Goal: Task Accomplishment & Management: Manage account settings

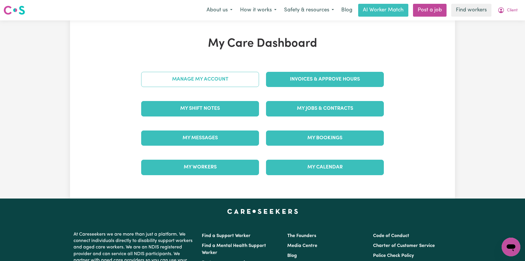
click at [234, 83] on link "Manage My Account" at bounding box center [200, 79] width 118 height 15
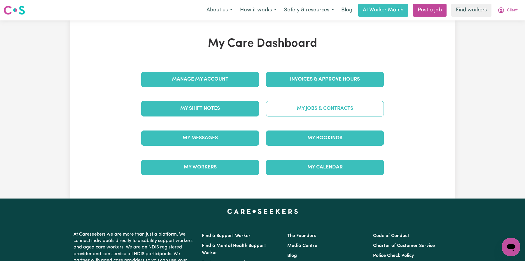
click at [311, 105] on link "My Jobs & Contracts" at bounding box center [325, 108] width 118 height 15
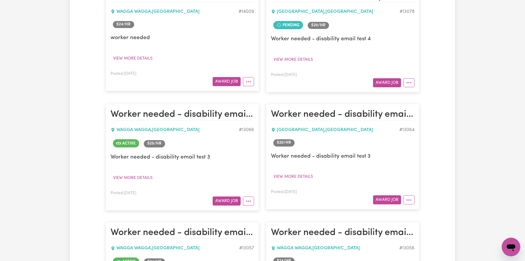
scroll to position [1646, 0]
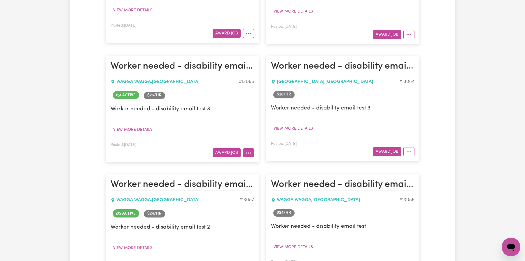
click at [252, 148] on button "More options" at bounding box center [248, 152] width 11 height 9
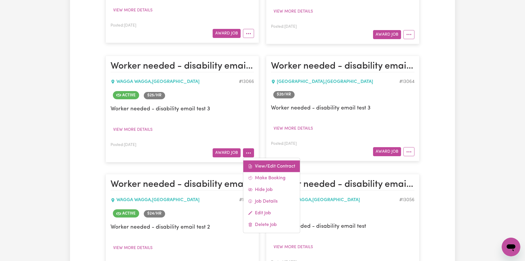
click at [258, 160] on link "View/Edit Contract" at bounding box center [271, 166] width 57 height 12
select select "WEEKDAY_DAYTIME"
select select "ASSISTANCE_SELF_CARE"
select select "ONE"
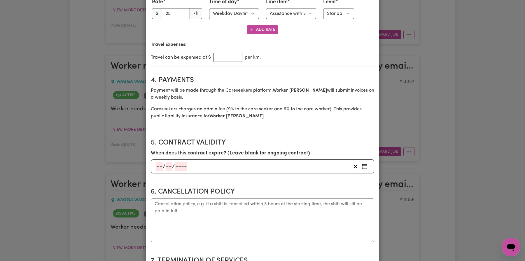
scroll to position [222, 0]
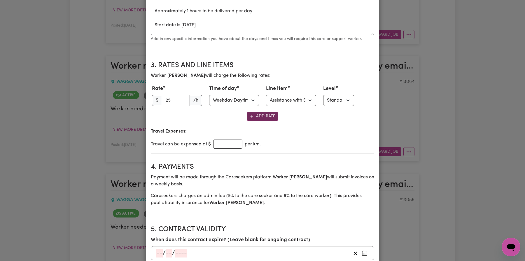
click at [267, 113] on button "Add Rate" at bounding box center [262, 116] width 31 height 9
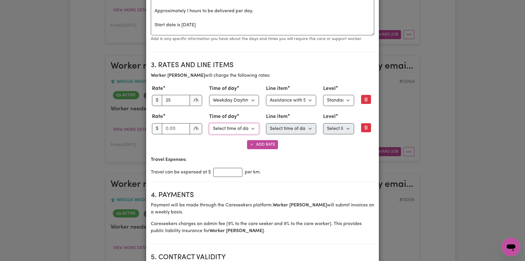
click at [246, 126] on select "Select time of day Weekday Daytime Weekday Evening [DATE] [DATE] Public Holiday…" at bounding box center [234, 128] width 50 height 11
select select "WEEKDAY_EVENING"
click at [209, 123] on select "Select time of day Weekday Daytime Weekday Evening [DATE] [DATE] Public Holiday…" at bounding box center [234, 128] width 50 height 11
click at [172, 124] on input "number" at bounding box center [176, 128] width 28 height 11
click at [179, 128] on input "20" at bounding box center [176, 128] width 28 height 11
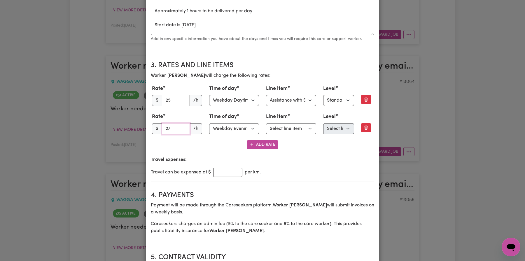
type input "27"
click at [230, 127] on select "Select time of day Weekday Daytime Weekday Evening [DATE] [DATE] Public Holiday…" at bounding box center [234, 128] width 50 height 11
click at [209, 123] on select "Select time of day Weekday Daytime Weekday Evening [DATE] [DATE] Public Holiday…" at bounding box center [234, 128] width 50 height 11
click at [283, 124] on select "Select line item Assistance with Self Care Activities Assistance with personal …" at bounding box center [291, 128] width 50 height 11
click at [306, 123] on select "Select line item Assistance with Self Care Activities Assistance with personal …" at bounding box center [291, 128] width 50 height 11
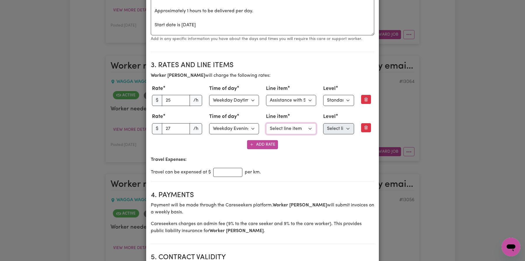
click at [310, 130] on select "Select line item Assistance with Self Care Activities Assistance with personal …" at bounding box center [291, 128] width 50 height 11
select select "PERSONAL_DOMESTIC_ACTIVITIES"
click at [266, 123] on select "Select line item Assistance with Self Care Activities Assistance with personal …" at bounding box center [291, 128] width 50 height 11
click at [340, 123] on select "Select line item first Standard Level 1 High Intensity Level 2" at bounding box center [338, 128] width 31 height 11
select select "ONE"
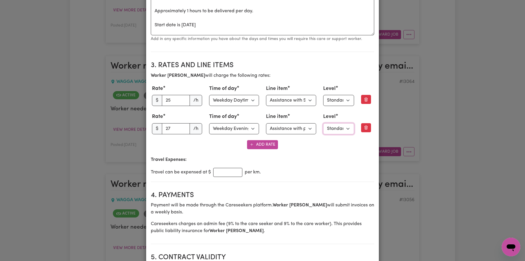
click at [323, 123] on select "Select level Standard Level 1" at bounding box center [338, 128] width 31 height 11
click at [302, 152] on section "3. Rates and Line Items Worker Cuizon will charge the following rates: Rate $ 2…" at bounding box center [262, 119] width 223 height 125
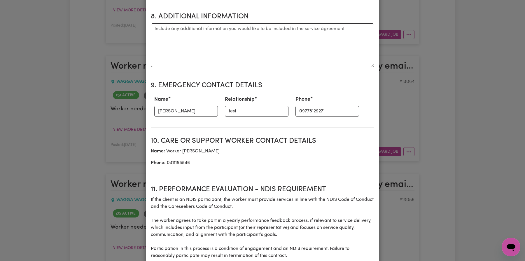
scroll to position [797, 0]
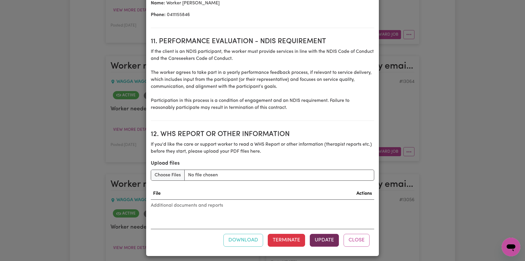
click at [321, 234] on button "Update" at bounding box center [324, 240] width 29 height 13
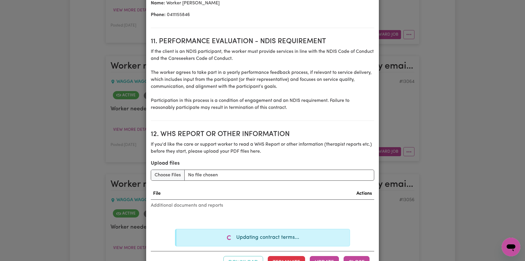
click at [356, 256] on button "Close" at bounding box center [357, 262] width 26 height 13
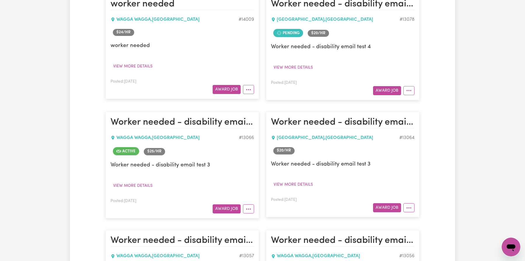
scroll to position [1633, 0]
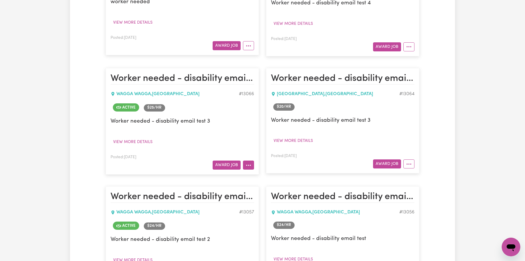
click at [248, 162] on icon "More options" at bounding box center [249, 165] width 6 height 6
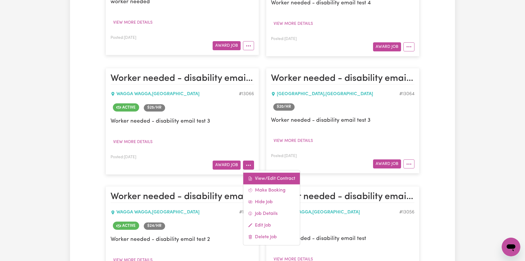
click at [255, 172] on link "View/Edit Contract" at bounding box center [271, 178] width 57 height 12
select select "WEEKDAY_DAYTIME"
select select "ASSISTANCE_SELF_CARE"
select select "ONE"
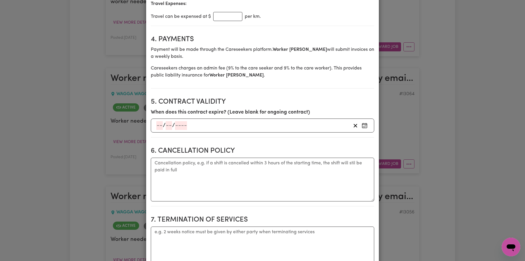
scroll to position [219, 0]
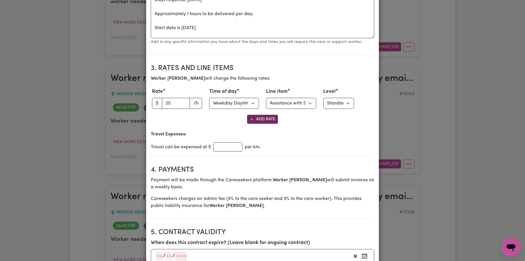
click at [269, 115] on button "Add Rate" at bounding box center [262, 119] width 31 height 9
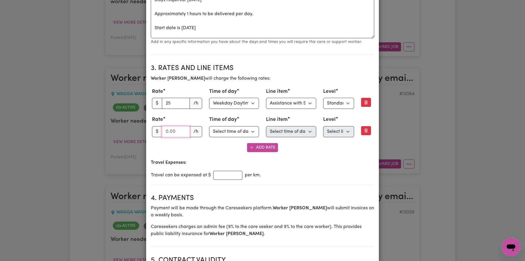
click at [180, 129] on input "number" at bounding box center [176, 131] width 28 height 11
type input "27"
click at [223, 124] on div "Time of day Select time of day Weekday Daytime Weekday Evening Saturday Sunday …" at bounding box center [234, 126] width 50 height 21
click at [224, 129] on select "Select time of day Weekday Daytime Weekday Evening [DATE] [DATE] Public Holiday…" at bounding box center [234, 131] width 50 height 11
select select "WEEKDAY_EVENING"
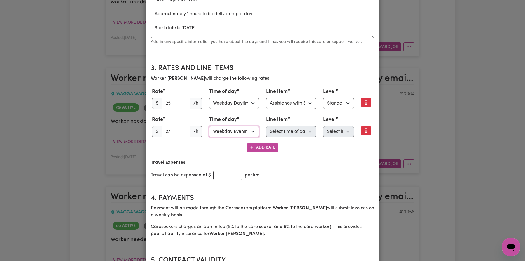
click at [209, 126] on select "Select time of day Weekday Daytime Weekday Evening [DATE] [DATE] Public Holiday…" at bounding box center [234, 131] width 50 height 11
click at [287, 133] on select "Select time of day first Assistance with Self Care Activities Assistance with p…" at bounding box center [291, 131] width 50 height 11
select select "PERSONAL_DOMESTIC_ACTIVITIES"
click at [266, 126] on select "Select line item Assistance with Self Care Activities Assistance with personal …" at bounding box center [291, 131] width 50 height 11
click at [343, 128] on select "Select line item first Standard Level 1 High Intensity Level 2" at bounding box center [338, 131] width 31 height 11
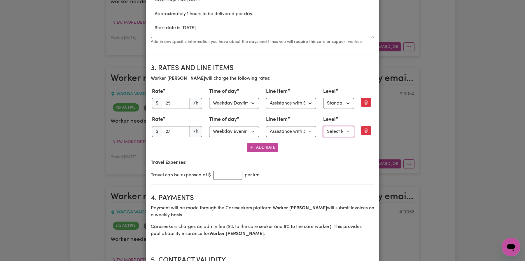
select select "ONE"
click at [323, 126] on select "Select level Standard Level 1" at bounding box center [338, 131] width 31 height 11
drag, startPoint x: 343, startPoint y: 128, endPoint x: 320, endPoint y: 152, distance: 33.4
click at [320, 152] on section "3. Rates and Line Items Worker Cuizon will charge the following rates: Rate $ 2…" at bounding box center [262, 121] width 223 height 125
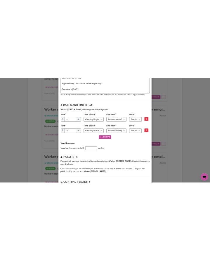
scroll to position [797, 0]
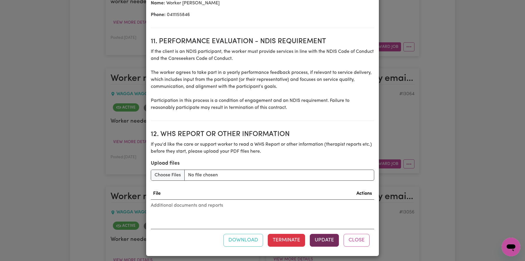
click at [327, 237] on button "Update" at bounding box center [324, 240] width 29 height 13
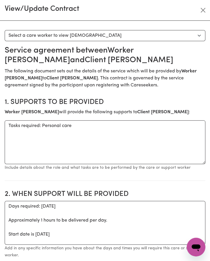
scroll to position [0, 0]
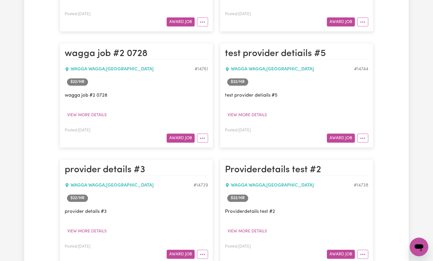
scroll to position [689, 0]
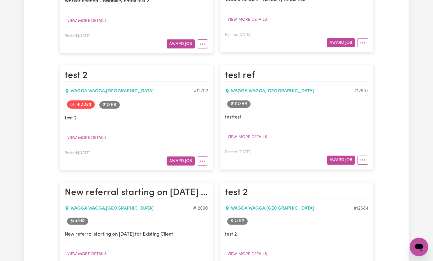
scroll to position [1788, 0]
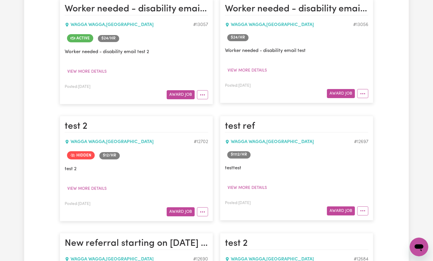
click at [123, 48] on p "Worker needed - disability email test 2" at bounding box center [136, 51] width 143 height 7
click at [113, 48] on p "Worker needed - disability email test 2" at bounding box center [136, 51] width 143 height 7
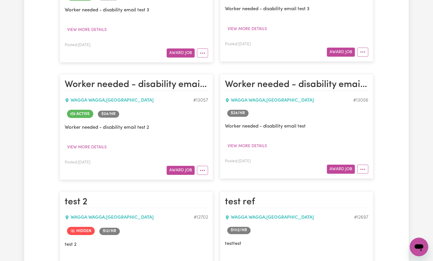
scroll to position [1660, 0]
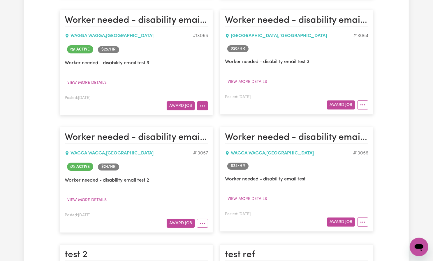
click at [202, 103] on icon "More options" at bounding box center [203, 106] width 6 height 6
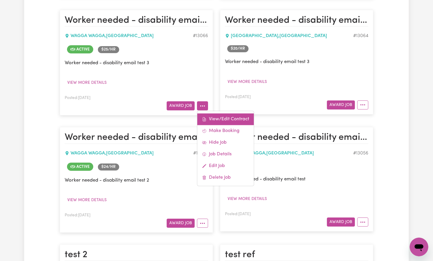
click at [209, 113] on link "View/Edit Contract" at bounding box center [225, 119] width 57 height 12
select select "WEEKDAY_DAYTIME"
select select "ASSISTANCE_SELF_CARE"
select select "ONE"
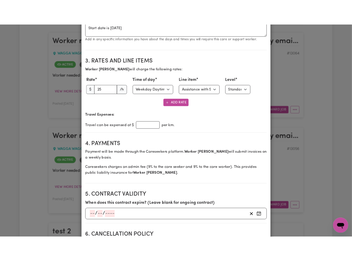
scroll to position [211, 0]
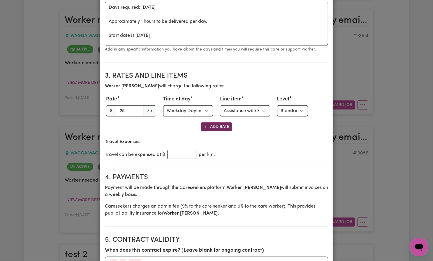
click at [209, 128] on button "Add Rate" at bounding box center [216, 126] width 31 height 9
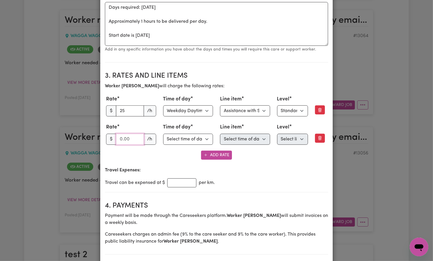
click at [125, 136] on input "number" at bounding box center [130, 139] width 28 height 11
type input "27"
click at [177, 136] on select "Select time of day Weekday Daytime Weekday Evening [DATE] [DATE] Public Holiday…" at bounding box center [188, 139] width 50 height 11
select select "WEEKDAY_EVENING"
click at [163, 134] on select "Select time of day Weekday Daytime Weekday Evening [DATE] [DATE] Public Holiday…" at bounding box center [188, 139] width 50 height 11
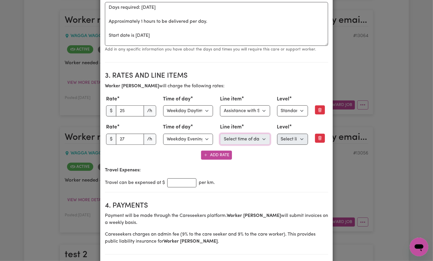
click at [209, 136] on select "Select time of day first Assistance with Self Care Activities Assistance with p…" at bounding box center [245, 139] width 50 height 11
select select "PERSONAL_DOMESTIC_ACTIVITIES"
click at [209, 134] on select "Select line item Assistance with Self Care Activities Assistance with personal …" at bounding box center [245, 139] width 50 height 11
click at [209, 137] on select "Select level Standard Level 1" at bounding box center [292, 139] width 31 height 11
select select "ONE"
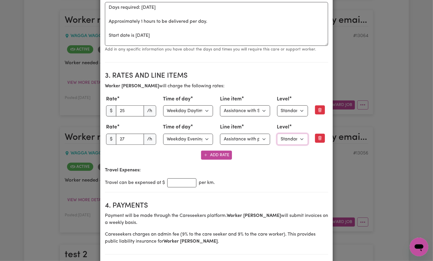
click at [209, 134] on select "Select level Standard Level 1" at bounding box center [292, 139] width 31 height 11
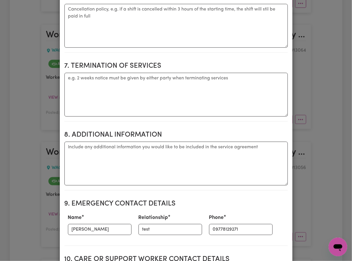
scroll to position [797, 0]
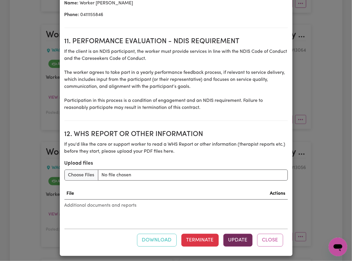
click at [209, 234] on button "Update" at bounding box center [237, 240] width 29 height 13
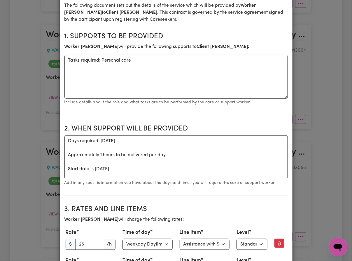
scroll to position [0, 0]
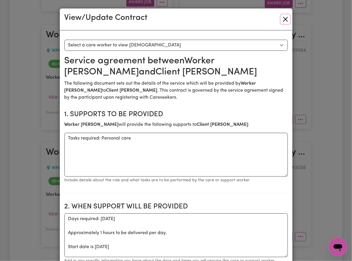
click at [209, 19] on button "Close" at bounding box center [285, 19] width 9 height 9
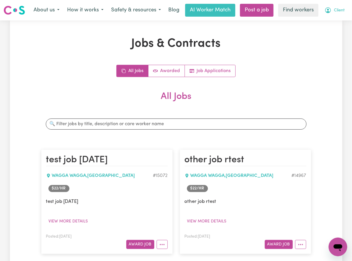
click at [209, 8] on span "Client" at bounding box center [339, 10] width 11 height 6
click at [209, 33] on link "Logout" at bounding box center [325, 33] width 46 height 11
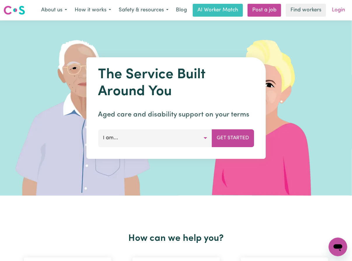
click at [209, 8] on link "Login" at bounding box center [338, 10] width 20 height 13
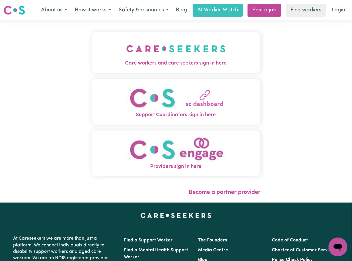
click at [155, 62] on span "Care workers and care seekers sign in here" at bounding box center [176, 63] width 169 height 8
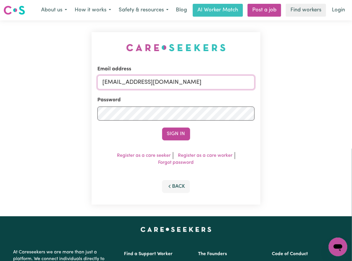
click at [205, 78] on input "[EMAIL_ADDRESS][DOMAIN_NAME]" at bounding box center [175, 82] width 157 height 14
type input "[EMAIL_ADDRESS][DOMAIN_NAME]"
click at [175, 134] on button "Sign In" at bounding box center [176, 133] width 28 height 13
